Goal: Complete application form: Complete application form

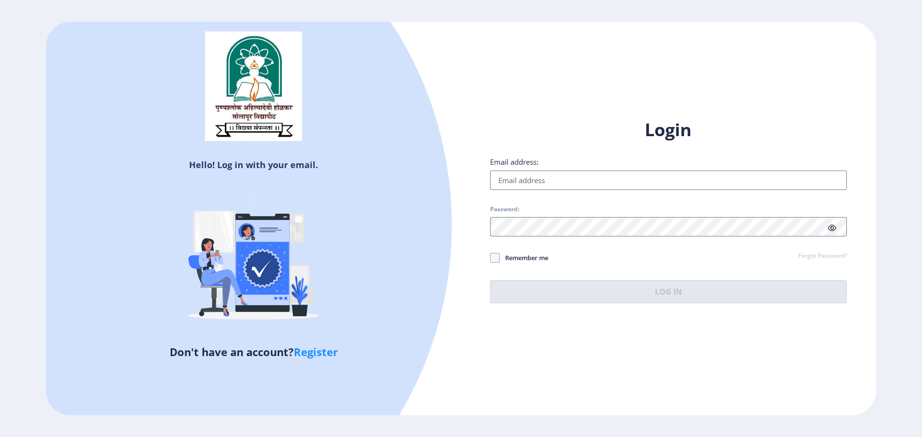
click at [533, 182] on input "Email address:" at bounding box center [668, 180] width 357 height 19
click at [584, 181] on input "Email address:" at bounding box center [668, 180] width 357 height 19
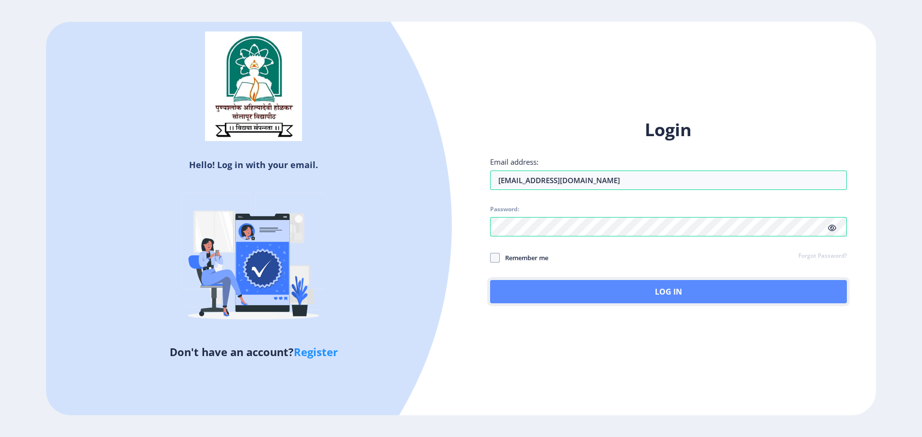
click at [501, 294] on button "Log In" at bounding box center [668, 291] width 357 height 23
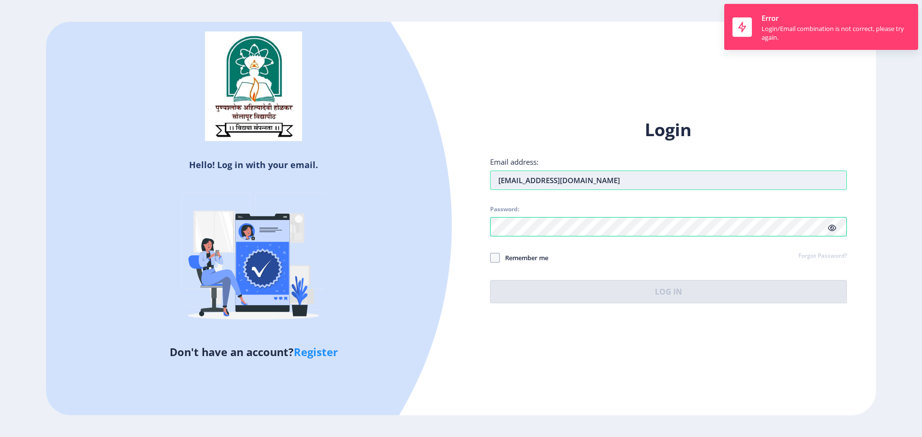
click at [641, 185] on input "[EMAIL_ADDRESS][DOMAIN_NAME]" at bounding box center [668, 180] width 357 height 19
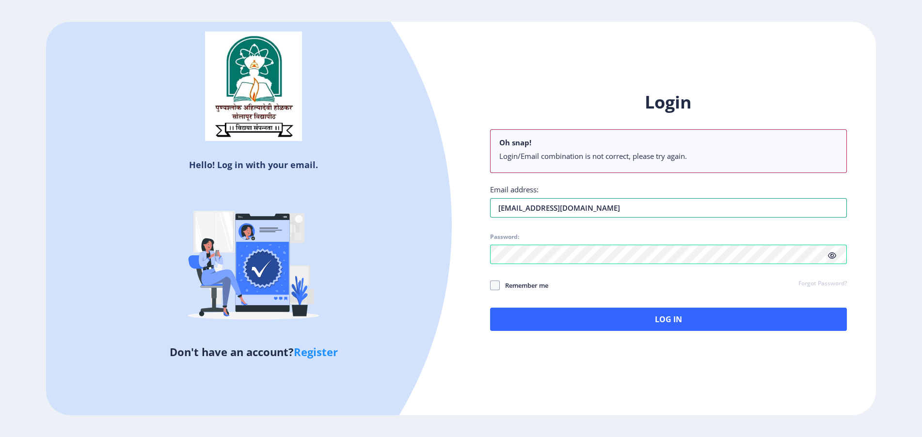
type input "[EMAIL_ADDRESS][DOMAIN_NAME]"
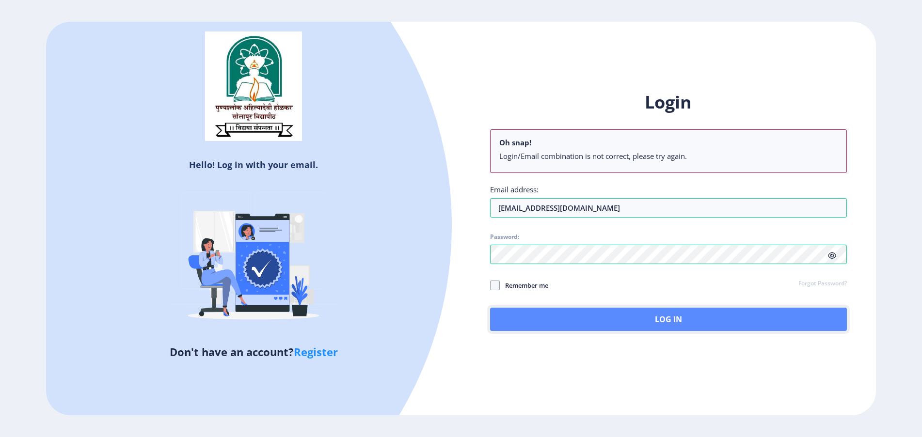
click at [516, 321] on button "Log In" at bounding box center [668, 319] width 357 height 23
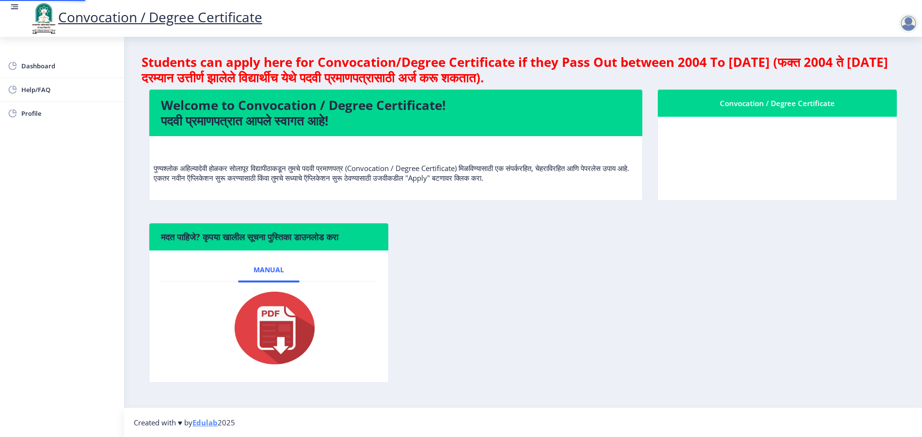
click at [388, 323] on nb-card-body "Manual" at bounding box center [268, 317] width 239 height 132
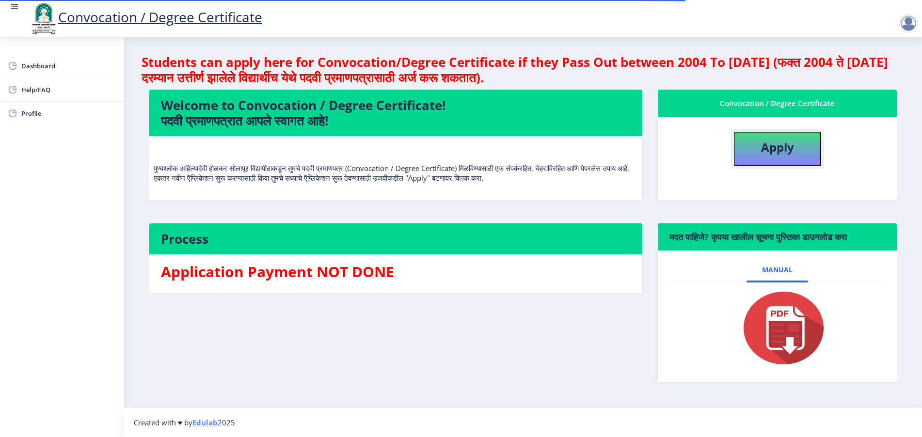
click at [789, 162] on button "Apply" at bounding box center [777, 149] width 87 height 34
select select
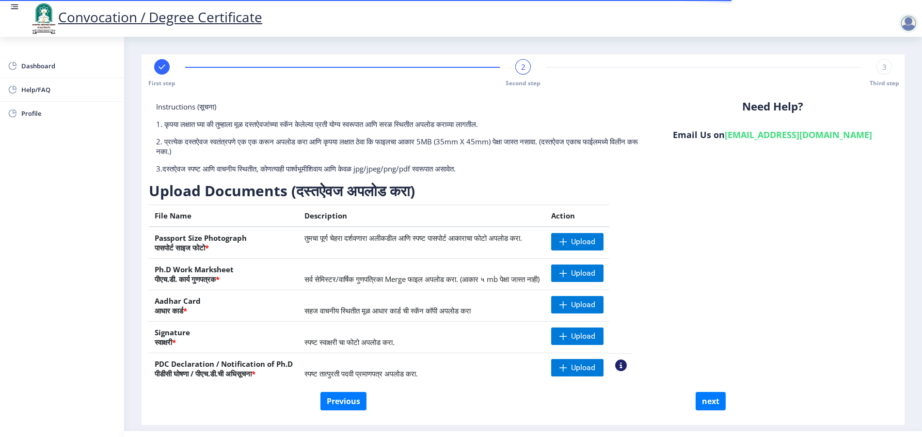
click at [166, 63] on rect at bounding box center [162, 67] width 10 height 10
select select "Regular"
select select "English"
select select "April"
select select "PASS CLASS"
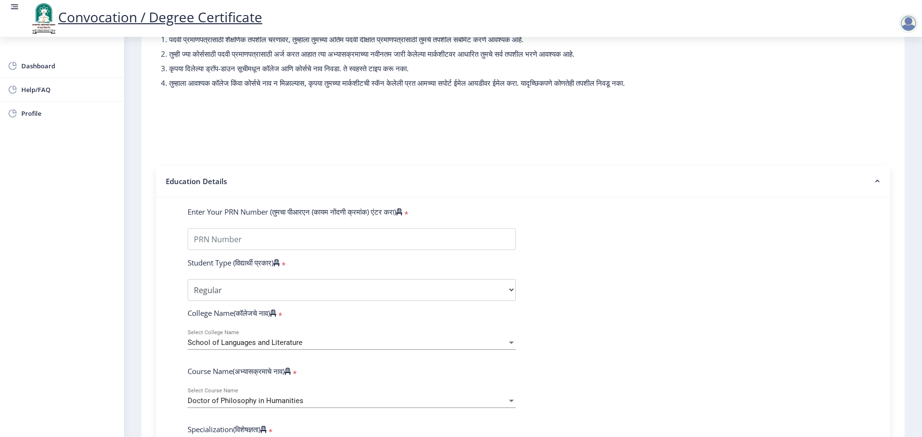
scroll to position [182, 0]
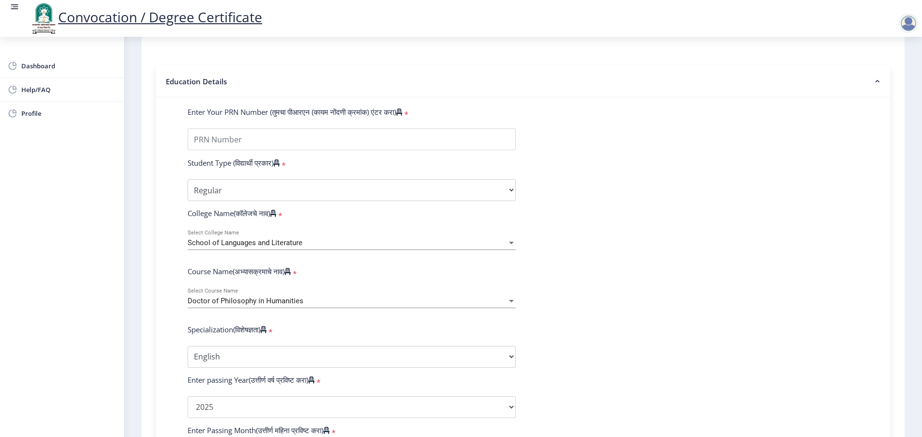
click at [310, 240] on div "School of Languages and Literature Select College Name" at bounding box center [352, 240] width 328 height 20
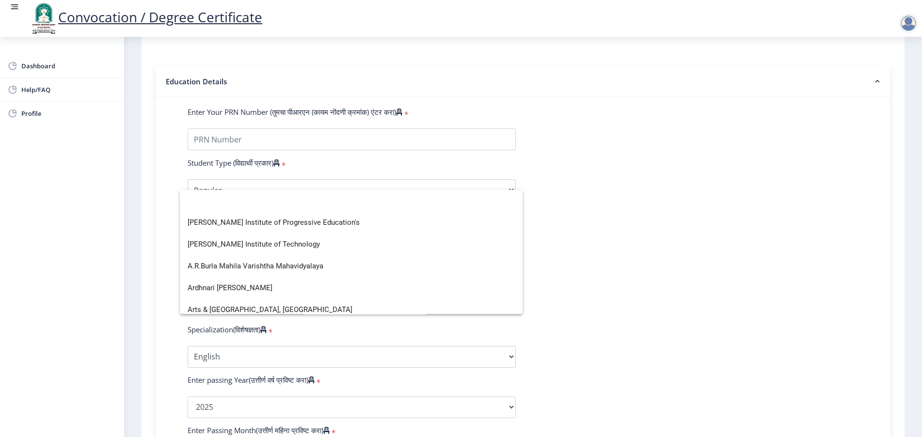
scroll to position [0, 0]
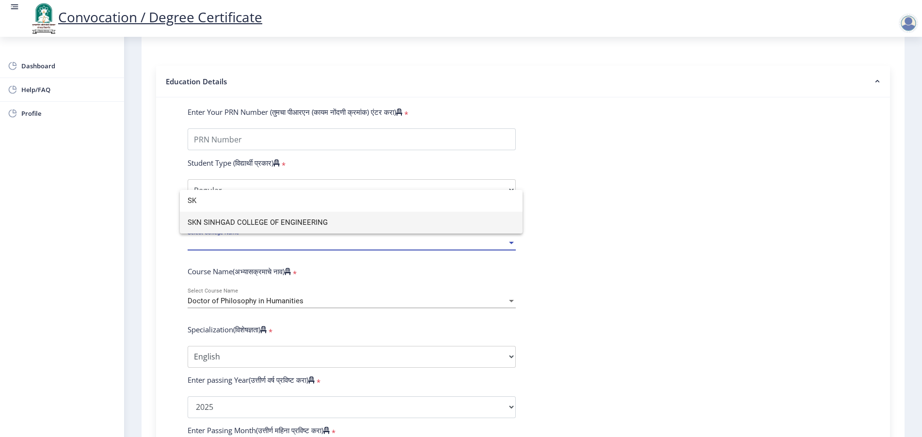
type input "SK"
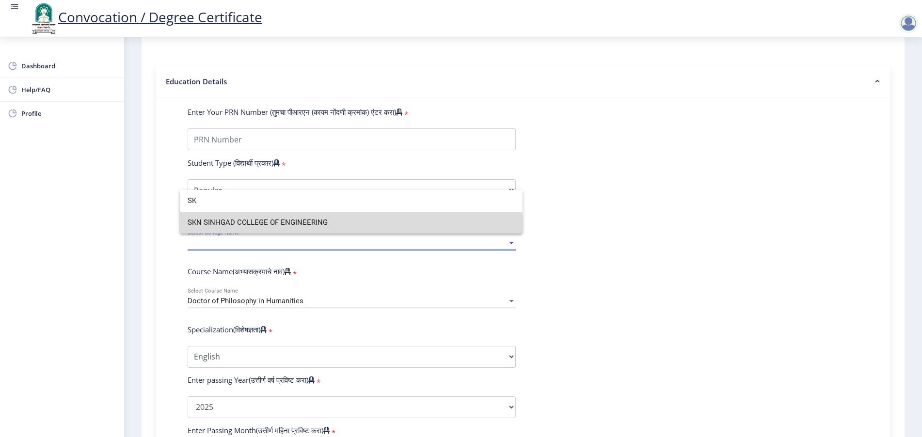
click at [304, 224] on span "SKN SINHGAD COLLEGE OF ENGINEERING" at bounding box center [351, 223] width 327 height 22
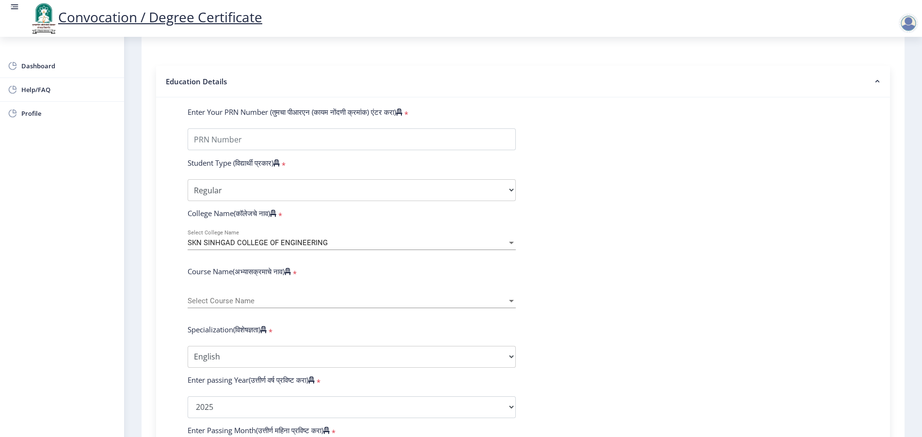
click at [245, 305] on span "Select Course Name" at bounding box center [347, 301] width 319 height 8
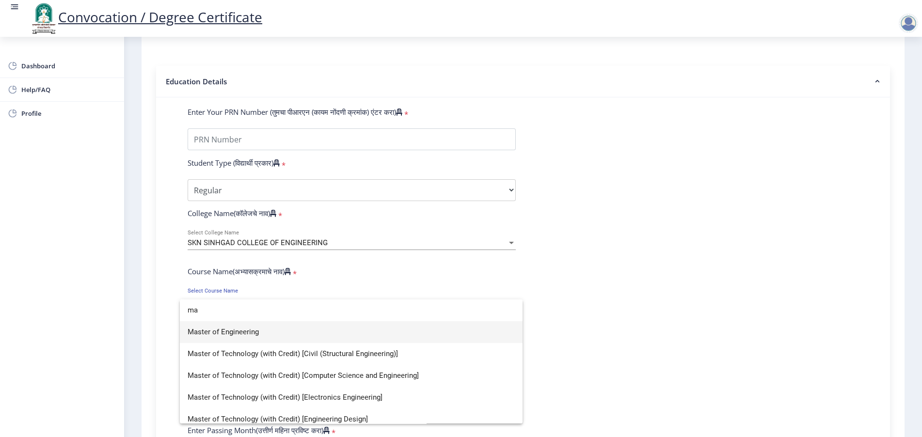
type input "ma"
click at [237, 330] on span "Master of Engineering" at bounding box center [351, 332] width 327 height 22
select select "April"
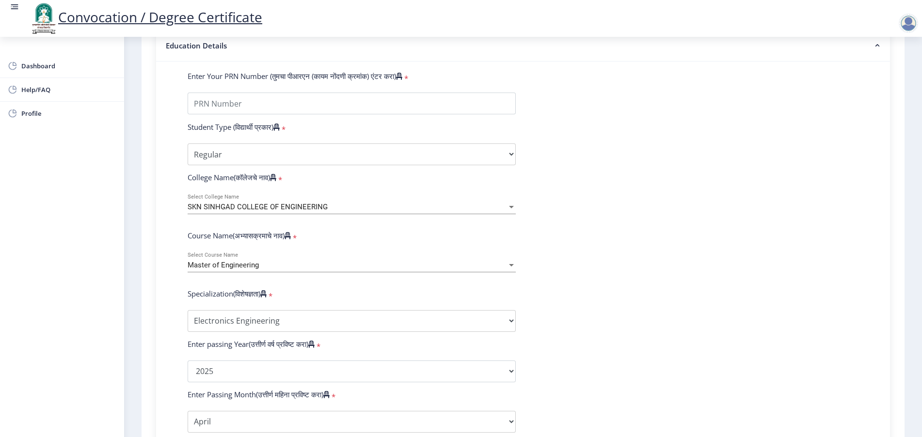
scroll to position [242, 0]
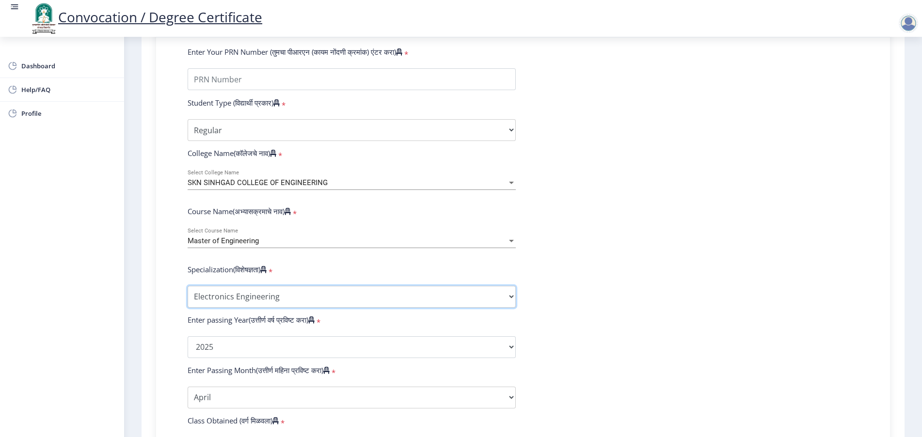
click at [260, 307] on select "Specialization Electronics Engineering Civil-Structural Engineering Computer Sc…" at bounding box center [352, 297] width 328 height 22
select select "Civil-Structural Engineering"
click at [188, 294] on select "Specialization Electronics Engineering Civil-Structural Engineering Computer Sc…" at bounding box center [352, 297] width 328 height 22
copy form "SKN SINHGAD COLLEGE OF ENGINEERING Select College Name Course Name(अभ्यासक्रमाच…"
drag, startPoint x: 176, startPoint y: 179, endPoint x: 290, endPoint y: 320, distance: 181.3
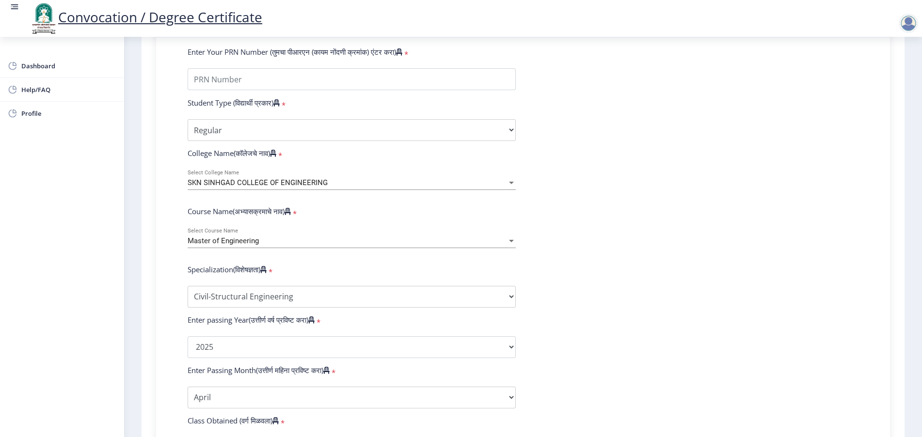
click at [290, 320] on div "Enter Your PRN Number (तुमचा पीआरएन (कायम नोंदणी क्रमांक) एंटर करा) * Student T…" at bounding box center [523, 329] width 700 height 564
